Goal: Obtain resource: Download file/media

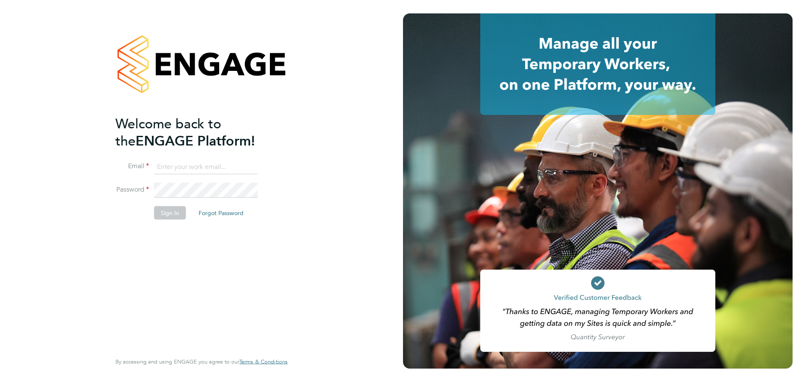
click at [196, 170] on input at bounding box center [206, 166] width 104 height 15
type input "[EMAIL_ADDRESS][DOMAIN_NAME]"
click at [170, 213] on button "Sign In" at bounding box center [170, 212] width 32 height 13
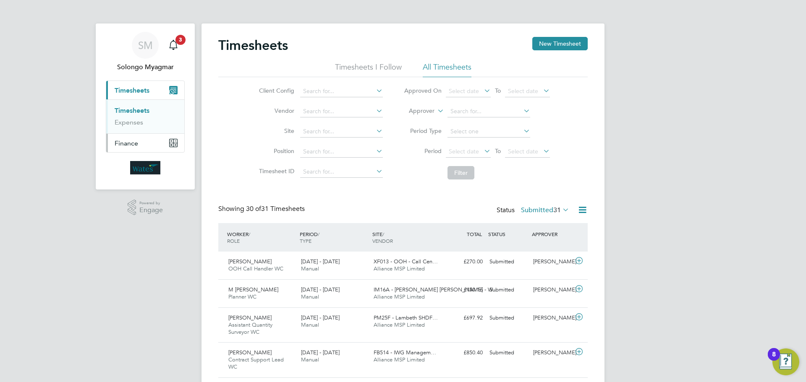
click at [125, 144] on span "Finance" at bounding box center [126, 143] width 23 height 8
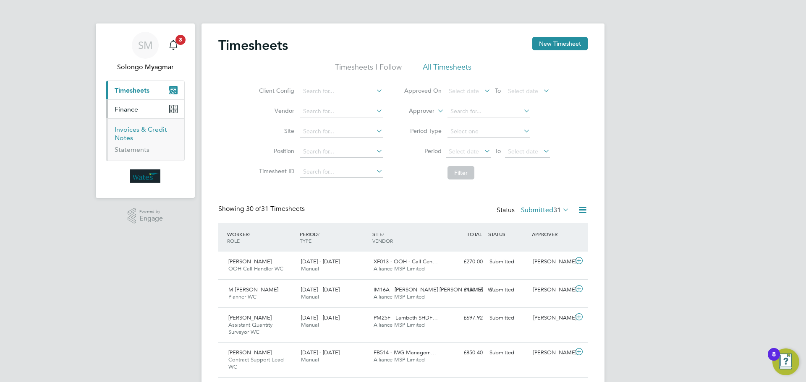
click at [124, 135] on link "Invoices & Credit Notes" at bounding box center [141, 133] width 52 height 16
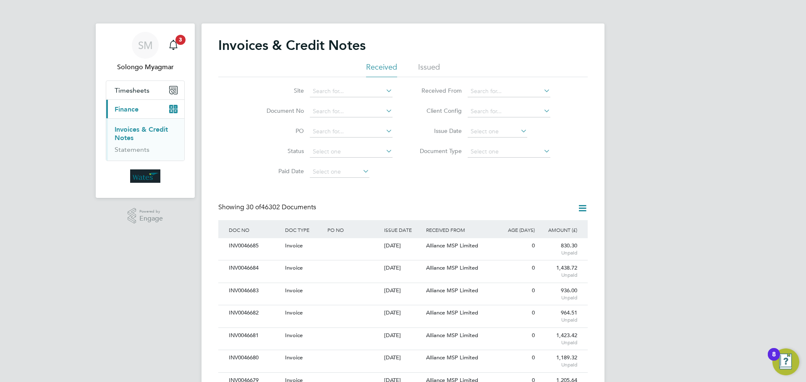
click at [519, 132] on icon at bounding box center [519, 131] width 0 height 12
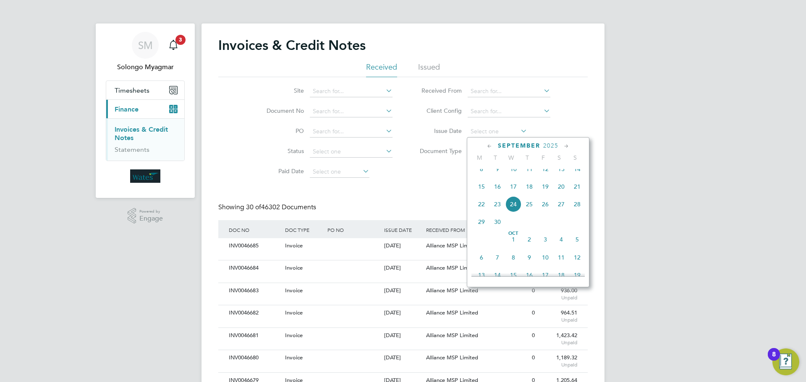
click at [511, 210] on span "24" at bounding box center [513, 204] width 16 height 16
type input "24 Sep 2025"
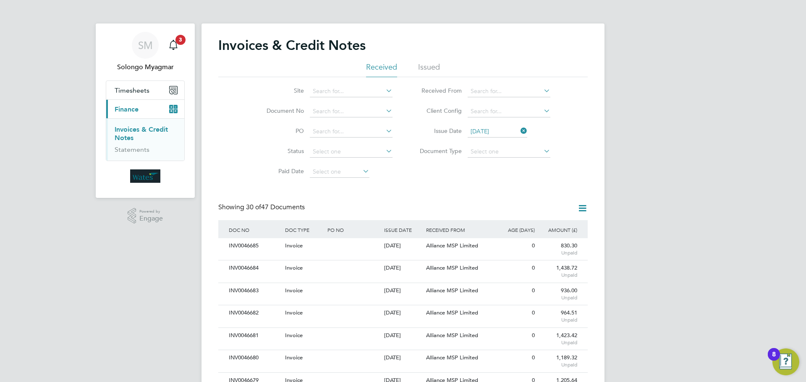
click at [578, 208] on icon at bounding box center [582, 208] width 10 height 10
click at [553, 227] on li "Download invoices" at bounding box center [547, 228] width 79 height 12
click at [581, 211] on icon at bounding box center [582, 208] width 10 height 10
click at [569, 242] on li "Download credit notes" at bounding box center [547, 240] width 79 height 12
click at [519, 132] on icon at bounding box center [519, 131] width 0 height 12
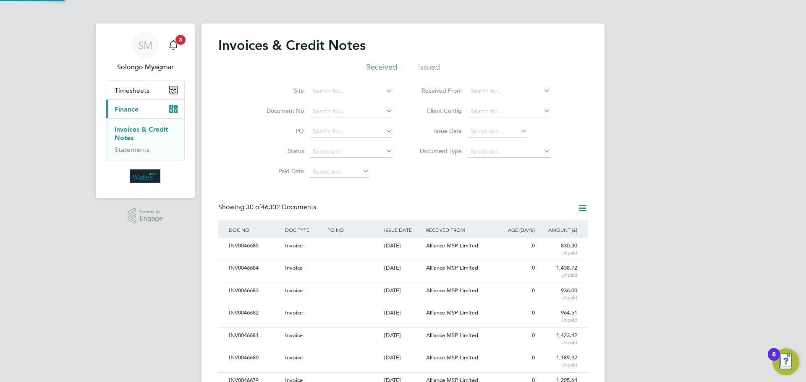
scroll to position [16, 57]
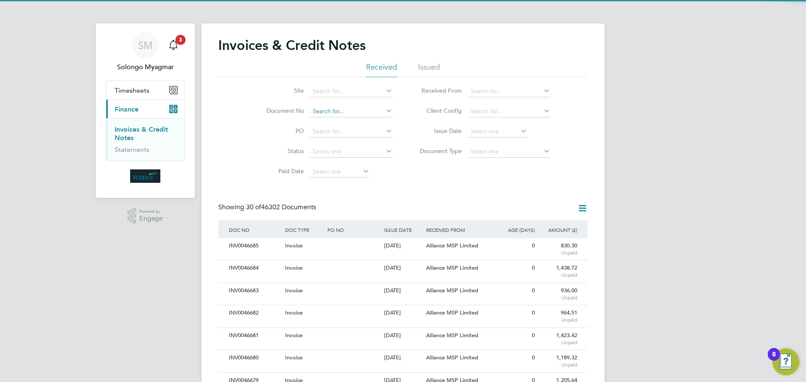
click at [320, 113] on input at bounding box center [351, 112] width 83 height 12
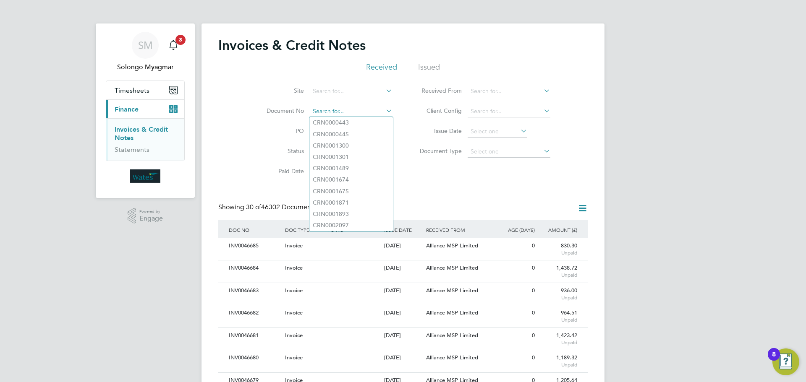
paste input "CRN0046584"
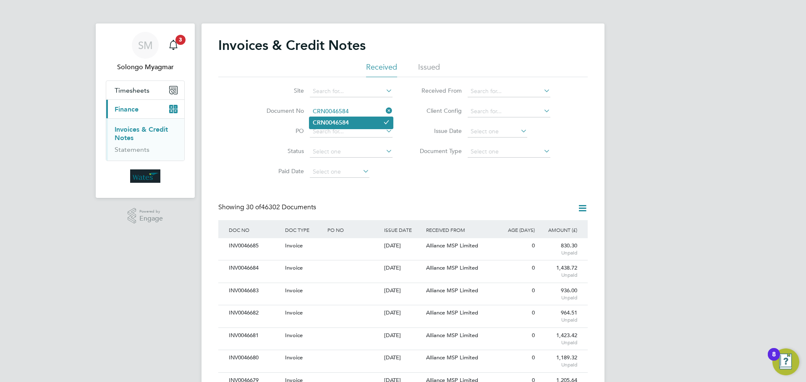
type input "CRN0046584"
click at [339, 121] on b "CRN0046584" at bounding box center [331, 122] width 36 height 7
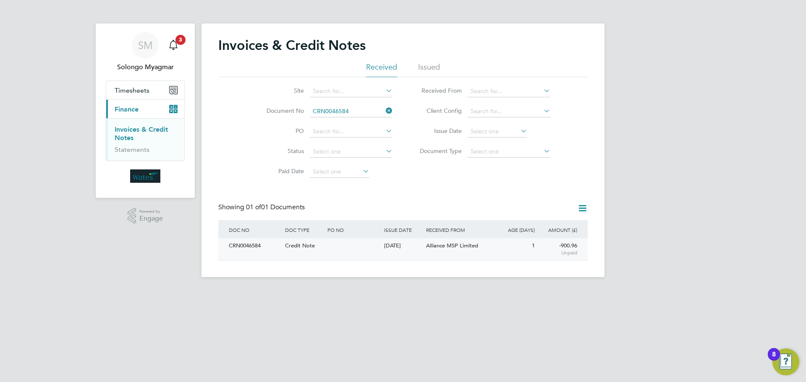
click at [254, 244] on div "CRN0046584" at bounding box center [255, 246] width 56 height 16
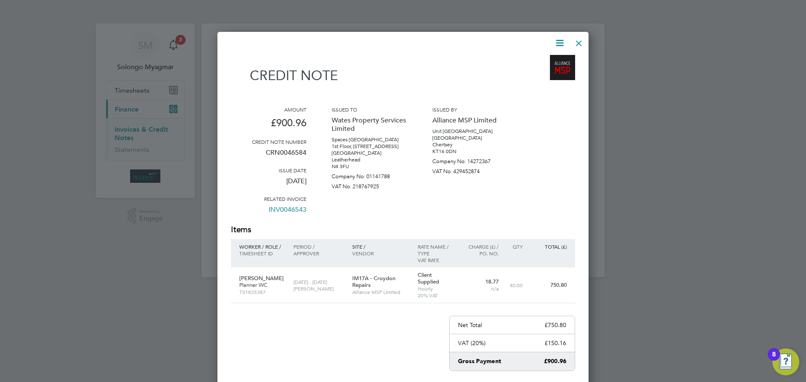
click at [561, 43] on icon at bounding box center [559, 43] width 10 height 10
click at [529, 63] on li "Download Credit Note" at bounding box center [527, 63] width 71 height 12
click at [561, 46] on icon at bounding box center [559, 43] width 10 height 10
click at [521, 74] on li "View timesheet" at bounding box center [527, 75] width 71 height 12
click at [580, 48] on div at bounding box center [578, 41] width 15 height 15
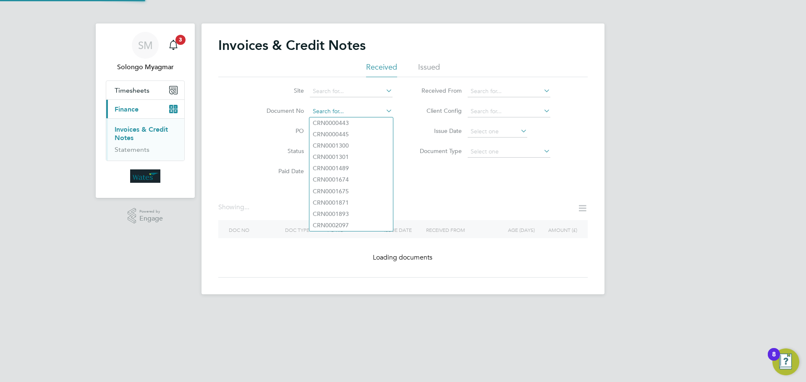
click at [350, 110] on input at bounding box center [351, 112] width 83 height 12
paste input "CRN0046578"
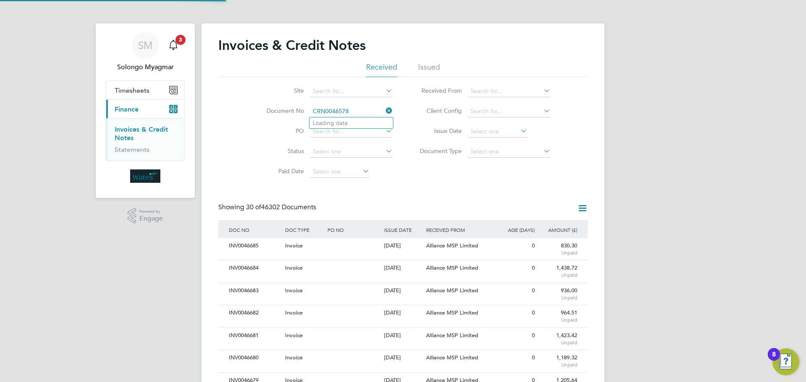
scroll to position [16, 71]
type input "CRN0046578"
click at [340, 122] on b "CRN0046578" at bounding box center [331, 123] width 36 height 7
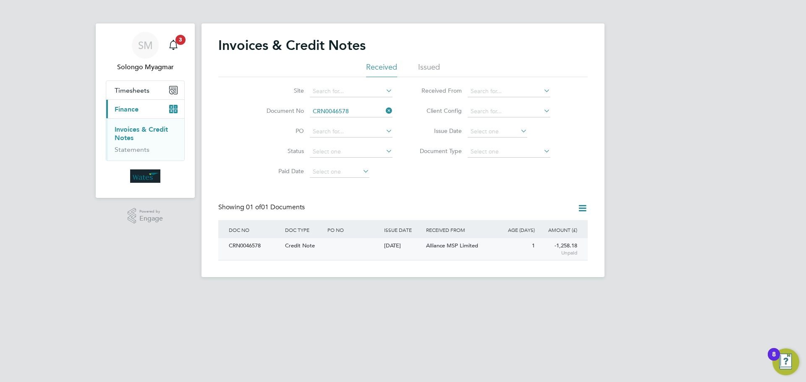
click at [252, 247] on div "CRN0046578" at bounding box center [255, 246] width 56 height 16
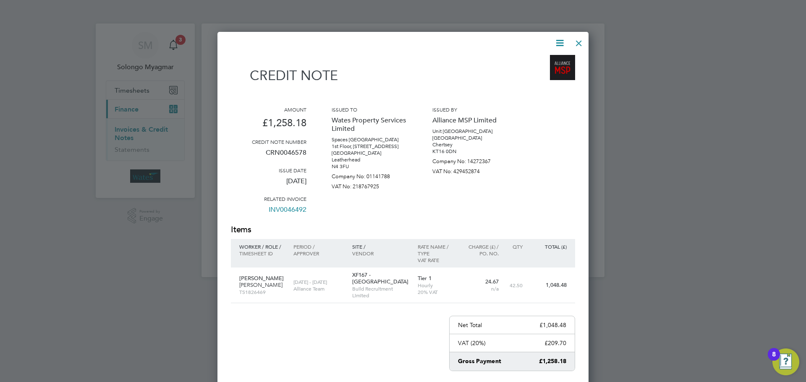
click at [562, 44] on icon at bounding box center [559, 43] width 10 height 10
click at [545, 62] on li "Download Credit Note" at bounding box center [527, 63] width 71 height 12
click at [558, 43] on icon at bounding box center [559, 43] width 10 height 10
click at [529, 75] on li "View timesheet" at bounding box center [527, 75] width 71 height 12
click at [578, 46] on div at bounding box center [578, 41] width 15 height 15
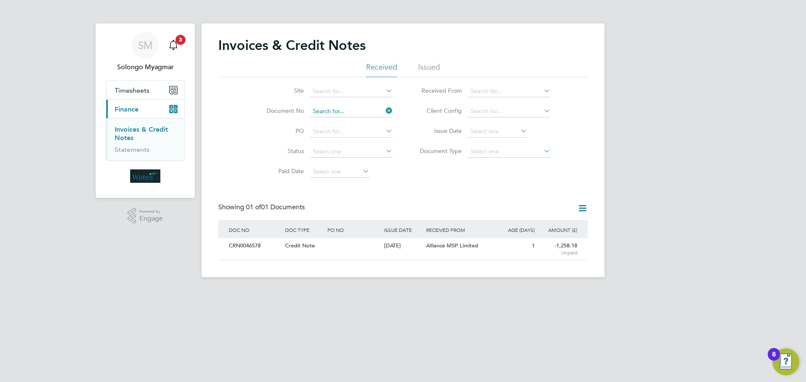
click at [328, 111] on input at bounding box center [351, 112] width 83 height 12
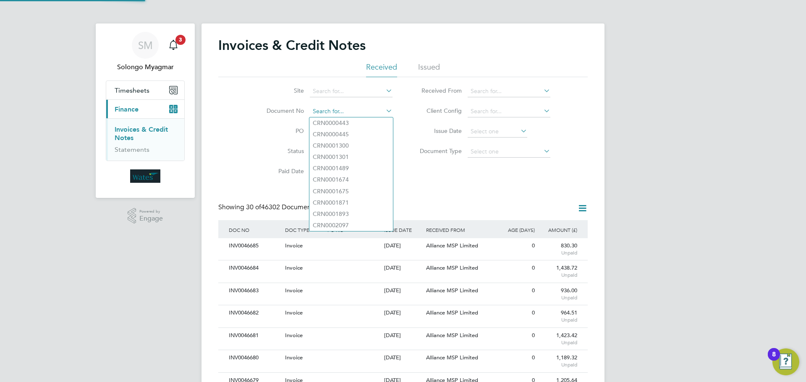
scroll to position [16, 57]
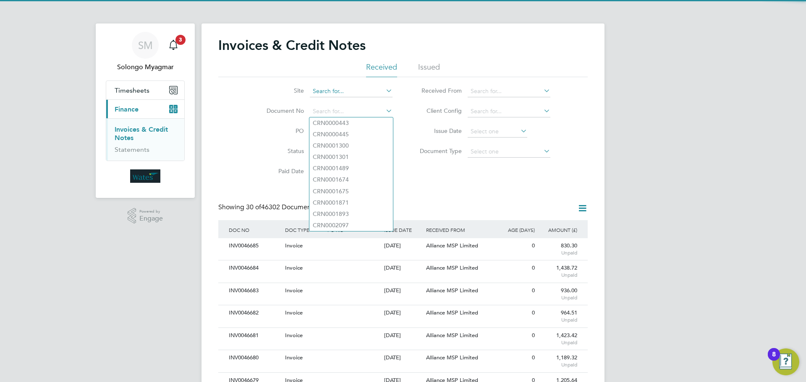
paste input "CRN0046652"
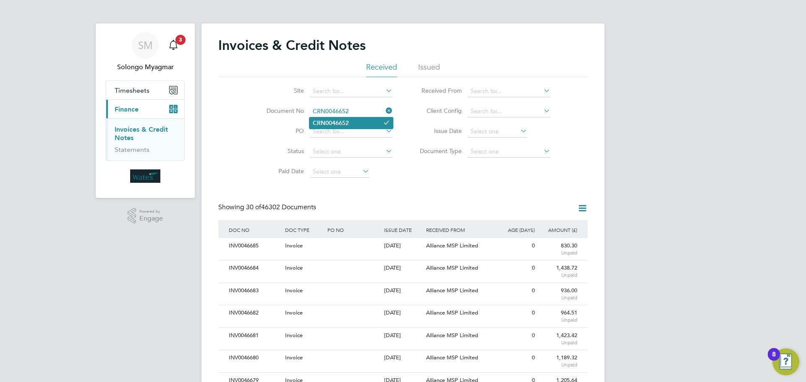
type input "CRN0046652"
click at [345, 123] on b "CRN0046652" at bounding box center [331, 123] width 36 height 7
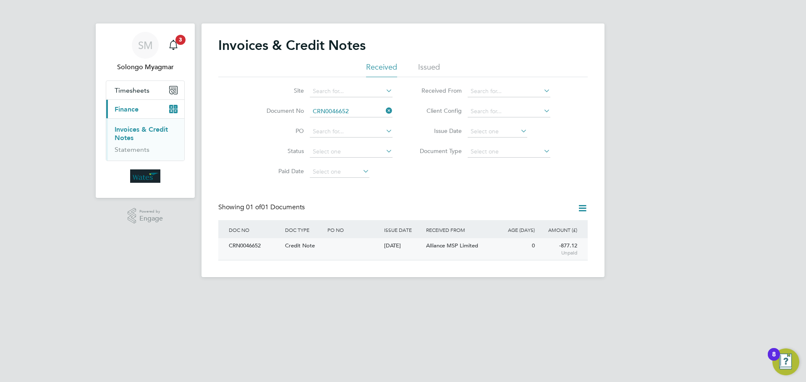
click at [246, 246] on div "CRN0046652" at bounding box center [255, 246] width 56 height 16
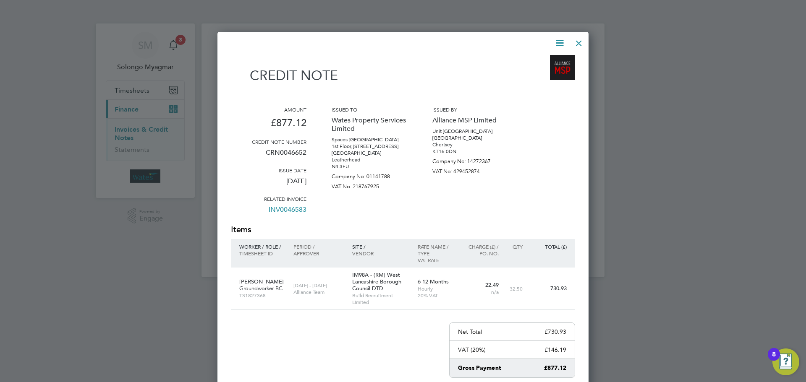
click at [560, 45] on icon at bounding box center [559, 43] width 10 height 10
click at [540, 66] on li "Download Credit Note" at bounding box center [527, 63] width 71 height 12
click at [560, 41] on icon at bounding box center [559, 43] width 10 height 10
click at [530, 73] on li "View timesheet" at bounding box center [527, 75] width 71 height 12
click at [581, 41] on div at bounding box center [578, 41] width 15 height 15
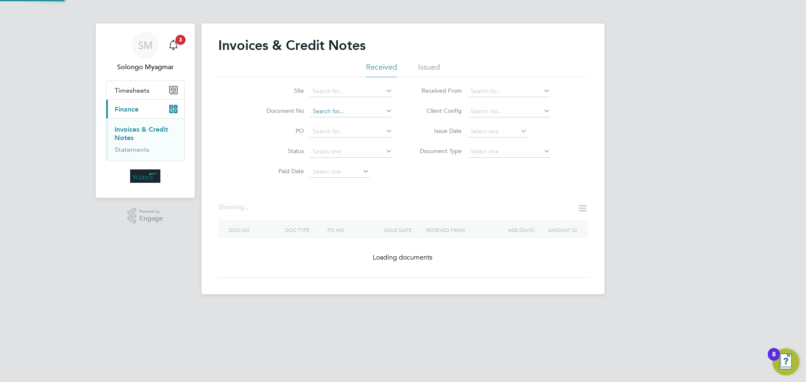
click at [341, 110] on input at bounding box center [351, 112] width 83 height 12
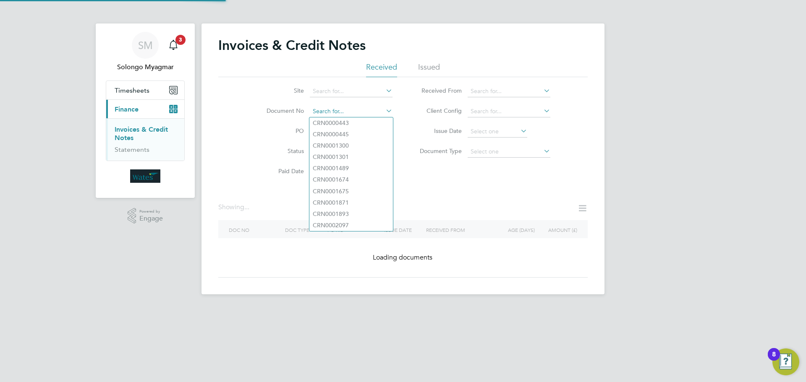
paste input "CRN0046652"
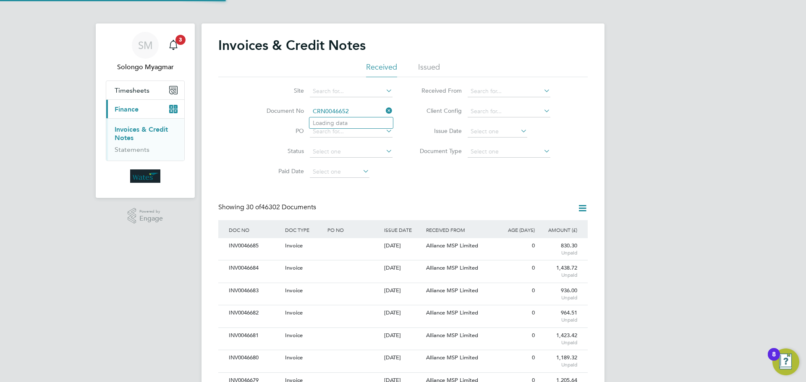
scroll to position [16, 71]
type input "CRN0046652"
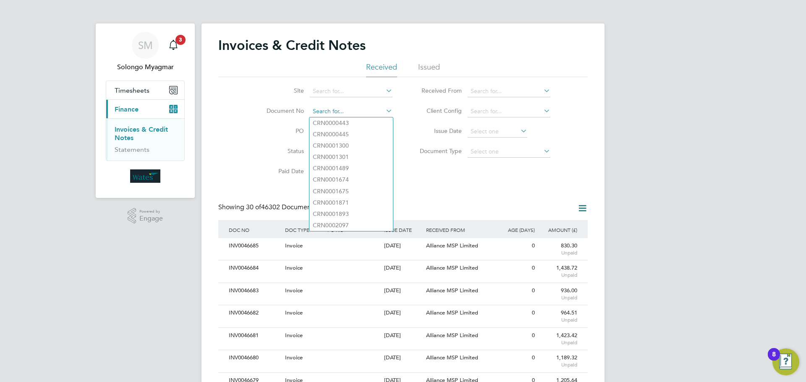
click at [339, 114] on input at bounding box center [351, 112] width 83 height 12
paste input "CRN0046655"
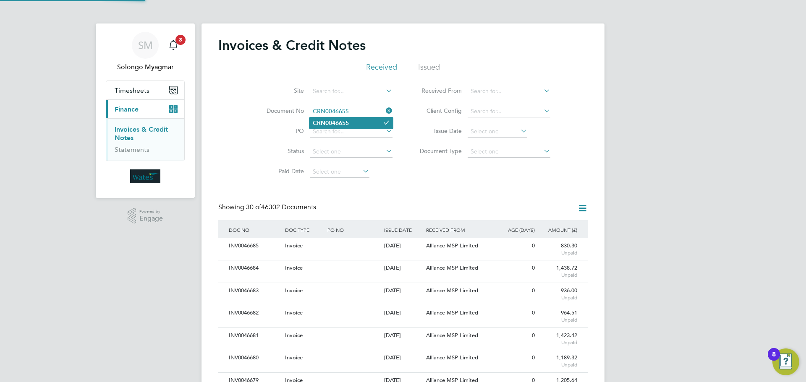
type input "CRN0046655"
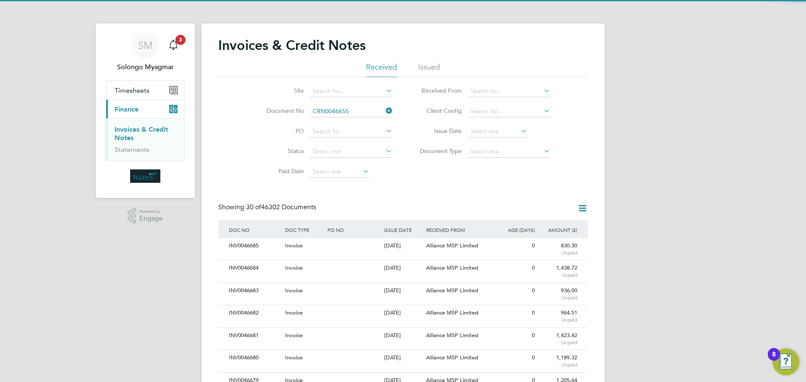
click at [357, 123] on li "CRN0046655" at bounding box center [350, 122] width 83 height 11
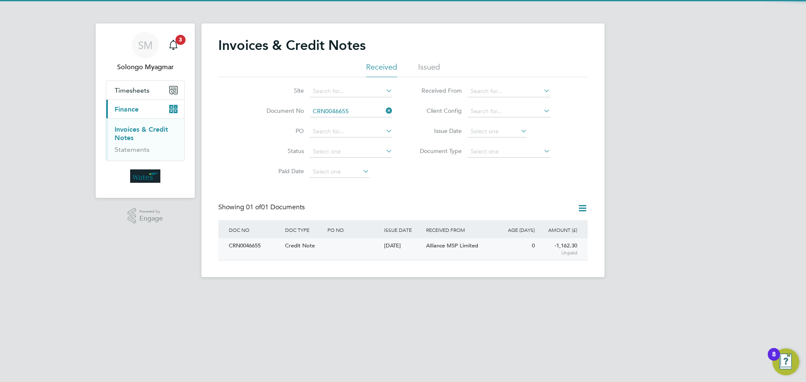
click at [258, 245] on div "CRN0046655" at bounding box center [255, 246] width 56 height 16
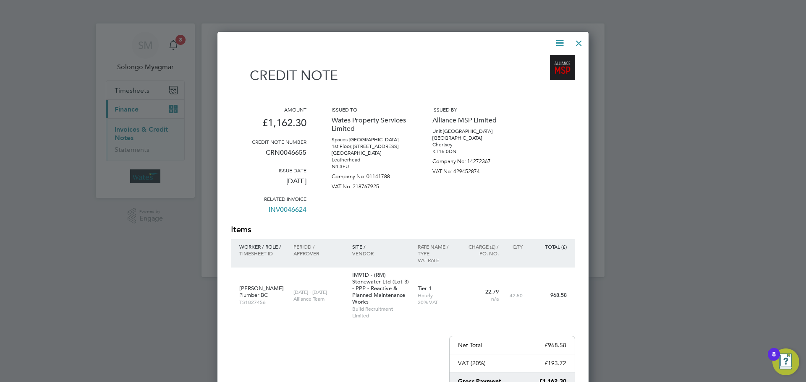
click at [559, 44] on icon at bounding box center [559, 43] width 10 height 10
click at [544, 64] on li "Download Credit Note" at bounding box center [527, 63] width 71 height 12
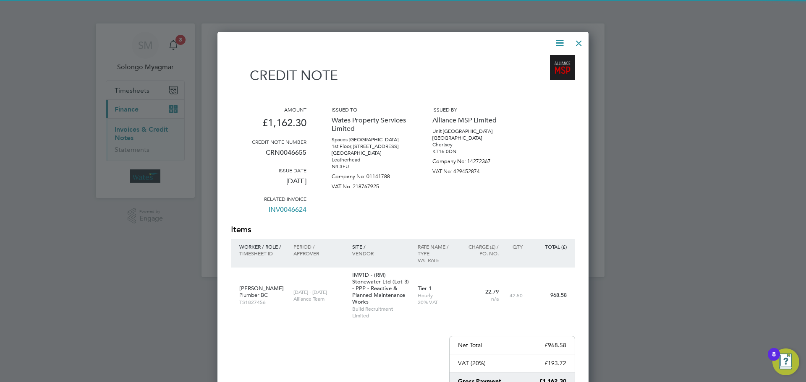
click at [559, 41] on icon at bounding box center [559, 43] width 10 height 10
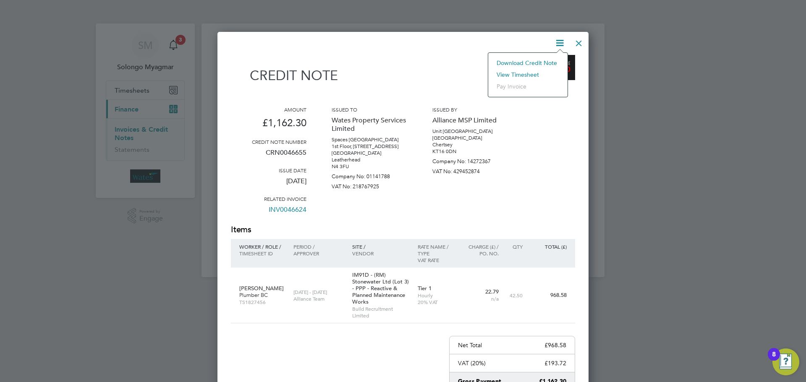
click at [530, 75] on li "View timesheet" at bounding box center [527, 75] width 71 height 12
click at [582, 46] on div at bounding box center [578, 41] width 15 height 15
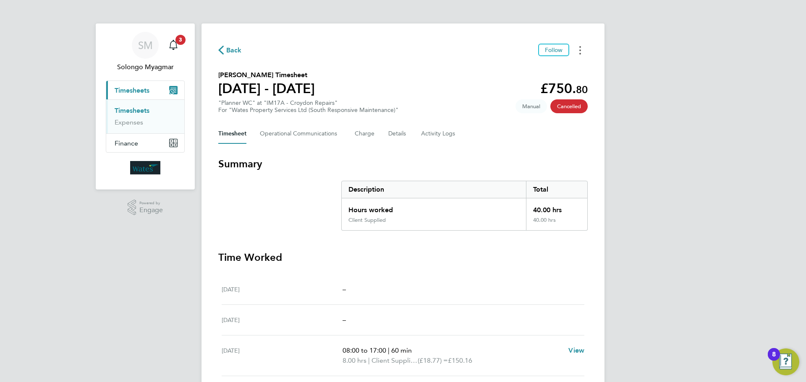
click at [579, 51] on icon "Timesheets Menu" at bounding box center [580, 50] width 2 height 8
click at [547, 73] on link "Download timesheet" at bounding box center [537, 68] width 101 height 17
click at [582, 53] on button "Timesheets Menu" at bounding box center [579, 50] width 15 height 13
click at [550, 73] on link "Download timesheet" at bounding box center [537, 68] width 101 height 17
click at [580, 52] on icon "Timesheets Menu" at bounding box center [580, 50] width 2 height 8
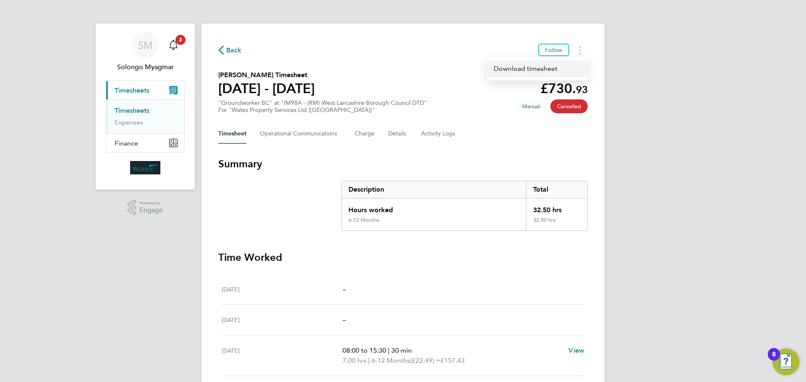
click at [555, 71] on link "Download timesheet" at bounding box center [537, 68] width 101 height 17
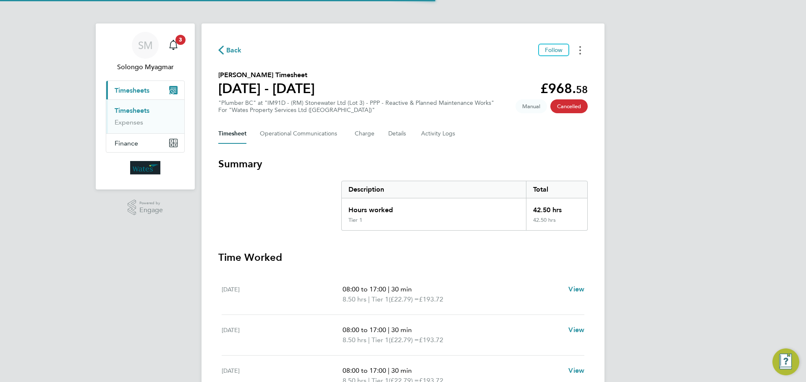
click at [585, 55] on button "Timesheets Menu" at bounding box center [579, 50] width 15 height 13
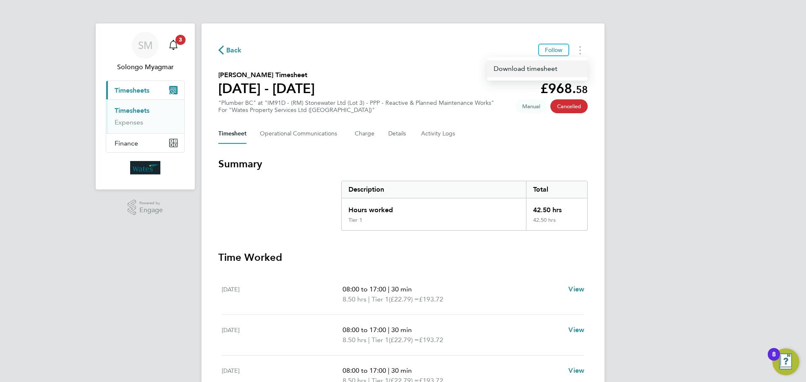
click at [539, 70] on link "Download timesheet" at bounding box center [537, 68] width 101 height 17
